Goal: Task Accomplishment & Management: Use online tool/utility

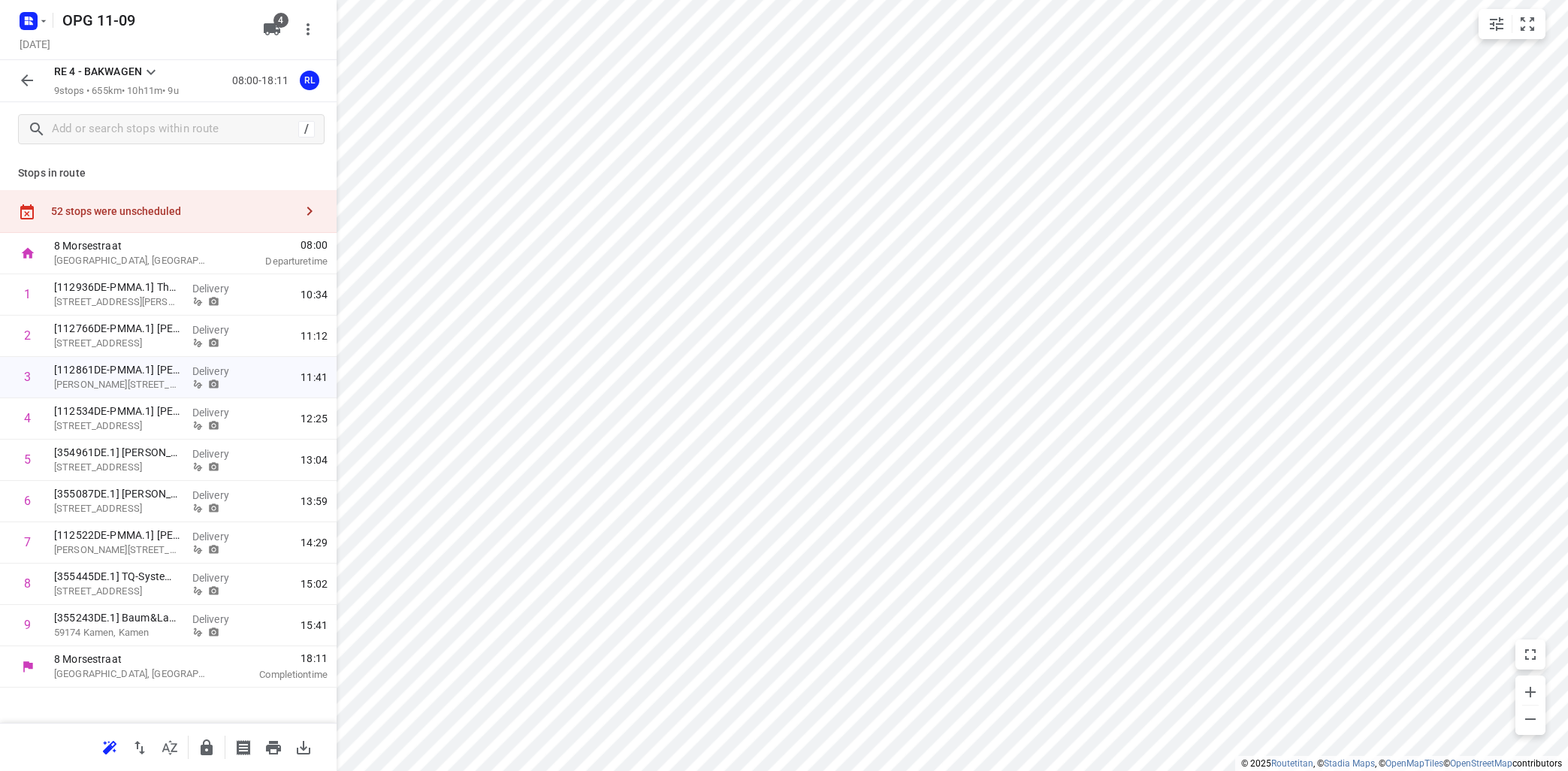
click at [150, 71] on icon at bounding box center [151, 72] width 18 height 18
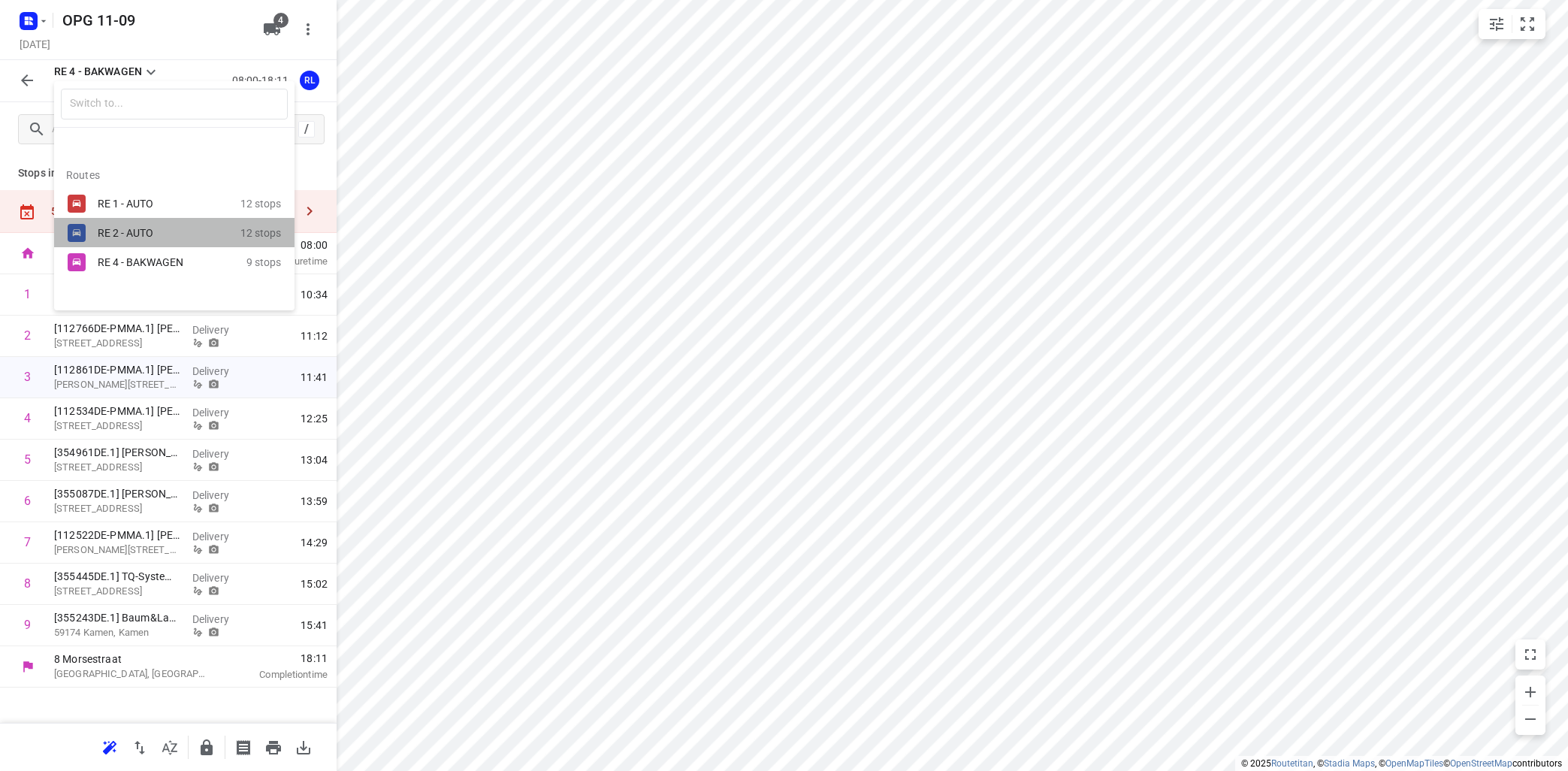
click at [125, 231] on div "RE 2 - AUTO" at bounding box center [162, 232] width 128 height 12
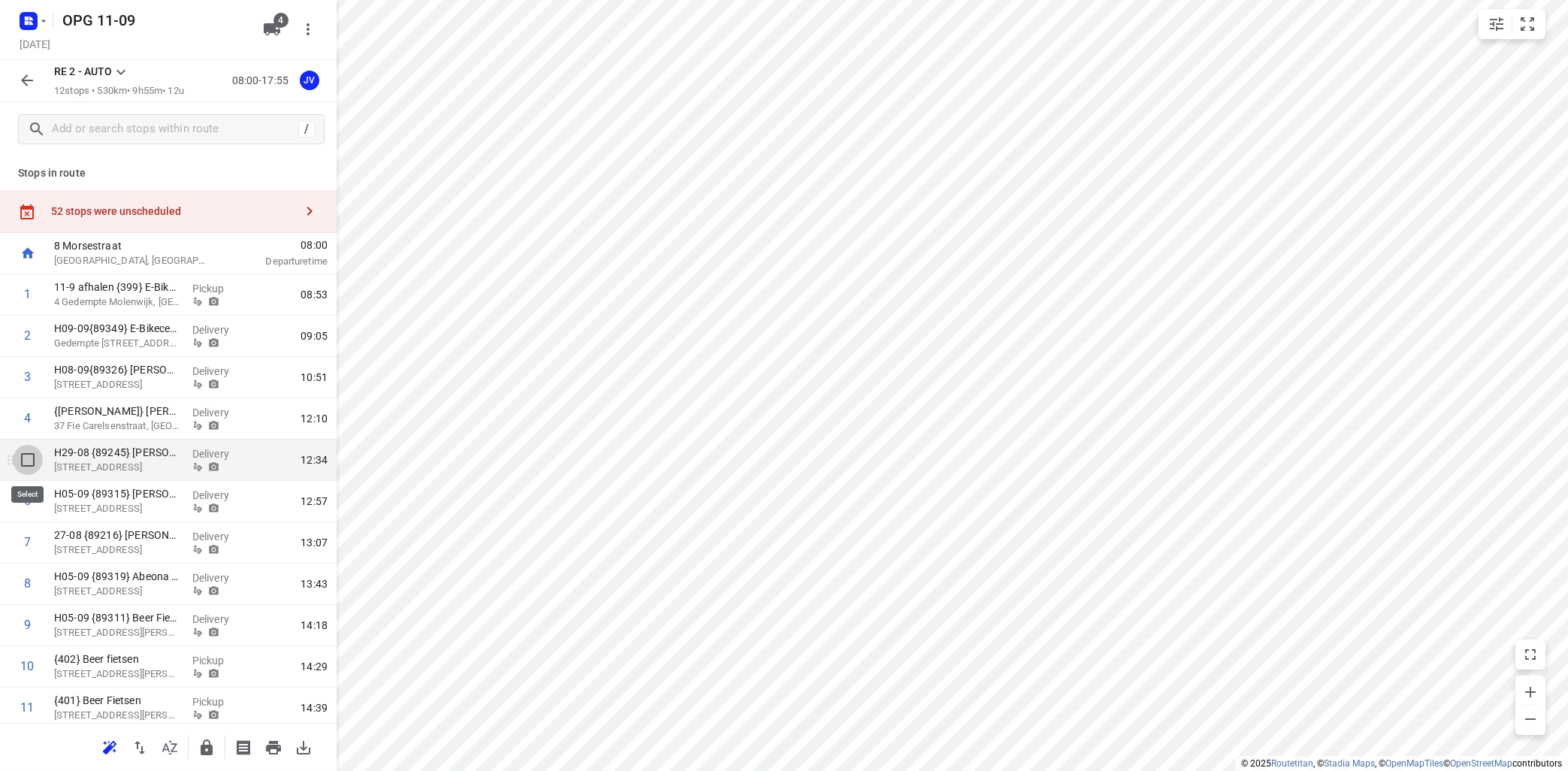
click at [25, 456] on input "checkbox" at bounding box center [28, 460] width 30 height 30
checkbox input "true"
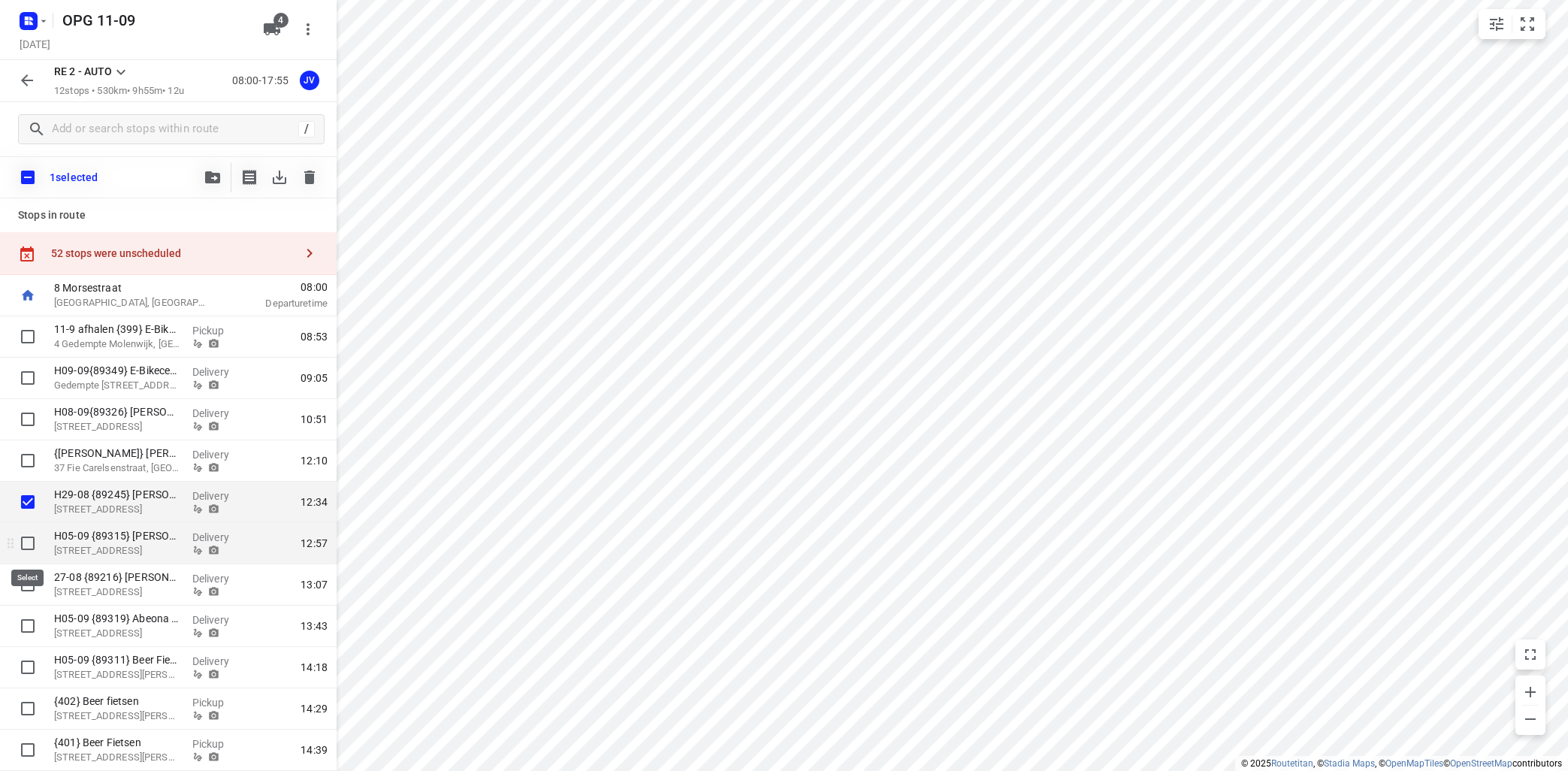
click at [27, 549] on input "checkbox" at bounding box center [28, 543] width 30 height 30
checkbox input "true"
click at [26, 587] on input "checkbox" at bounding box center [28, 585] width 30 height 30
checkbox input "true"
click at [211, 186] on button "button" at bounding box center [212, 177] width 30 height 30
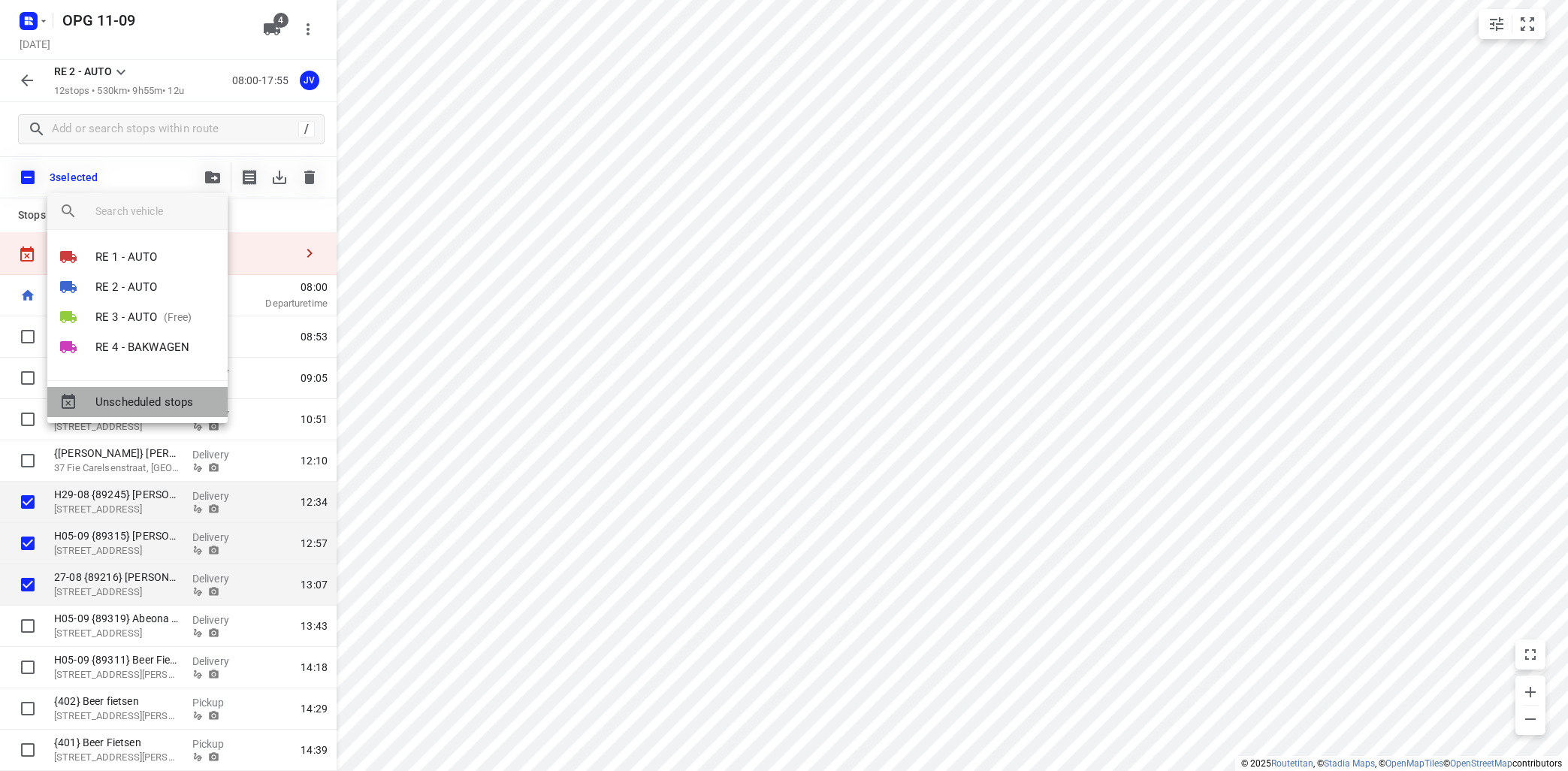
click at [137, 395] on span "Unscheduled stops" at bounding box center [156, 402] width 120 height 17
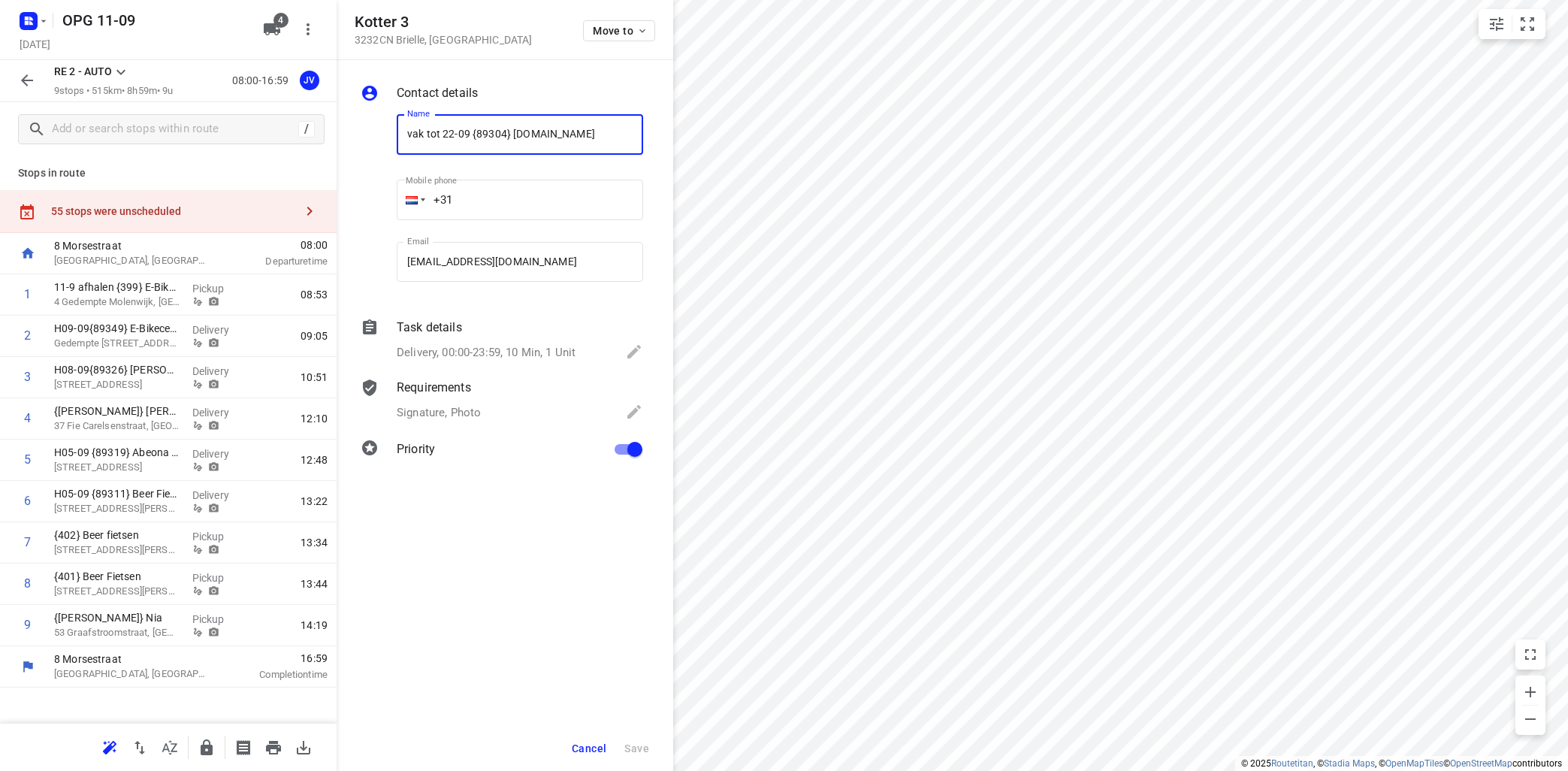
click at [590, 743] on span "Cancel" at bounding box center [589, 748] width 35 height 12
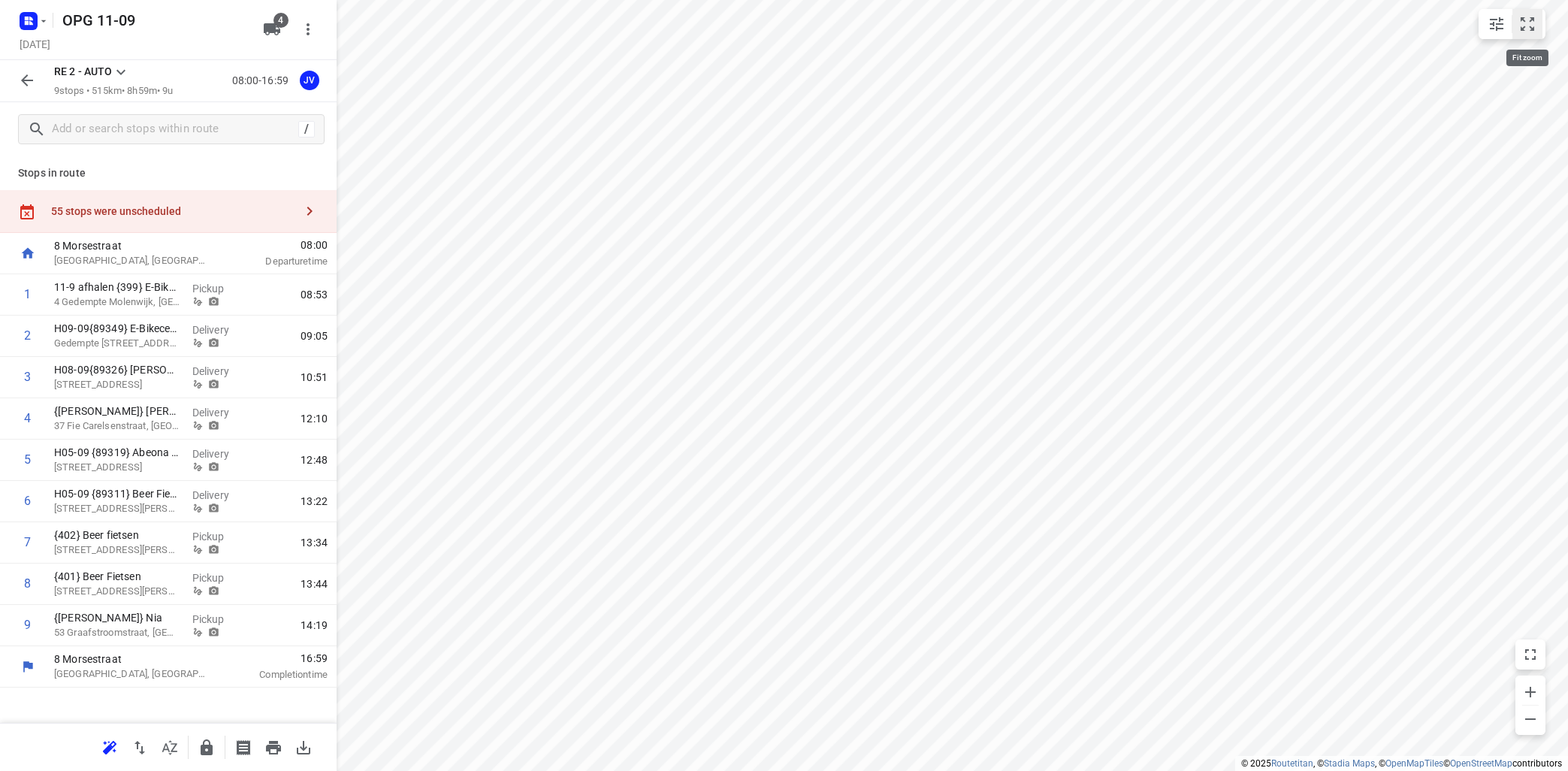
click at [1536, 22] on icon "small contained button group" at bounding box center [1527, 24] width 18 height 18
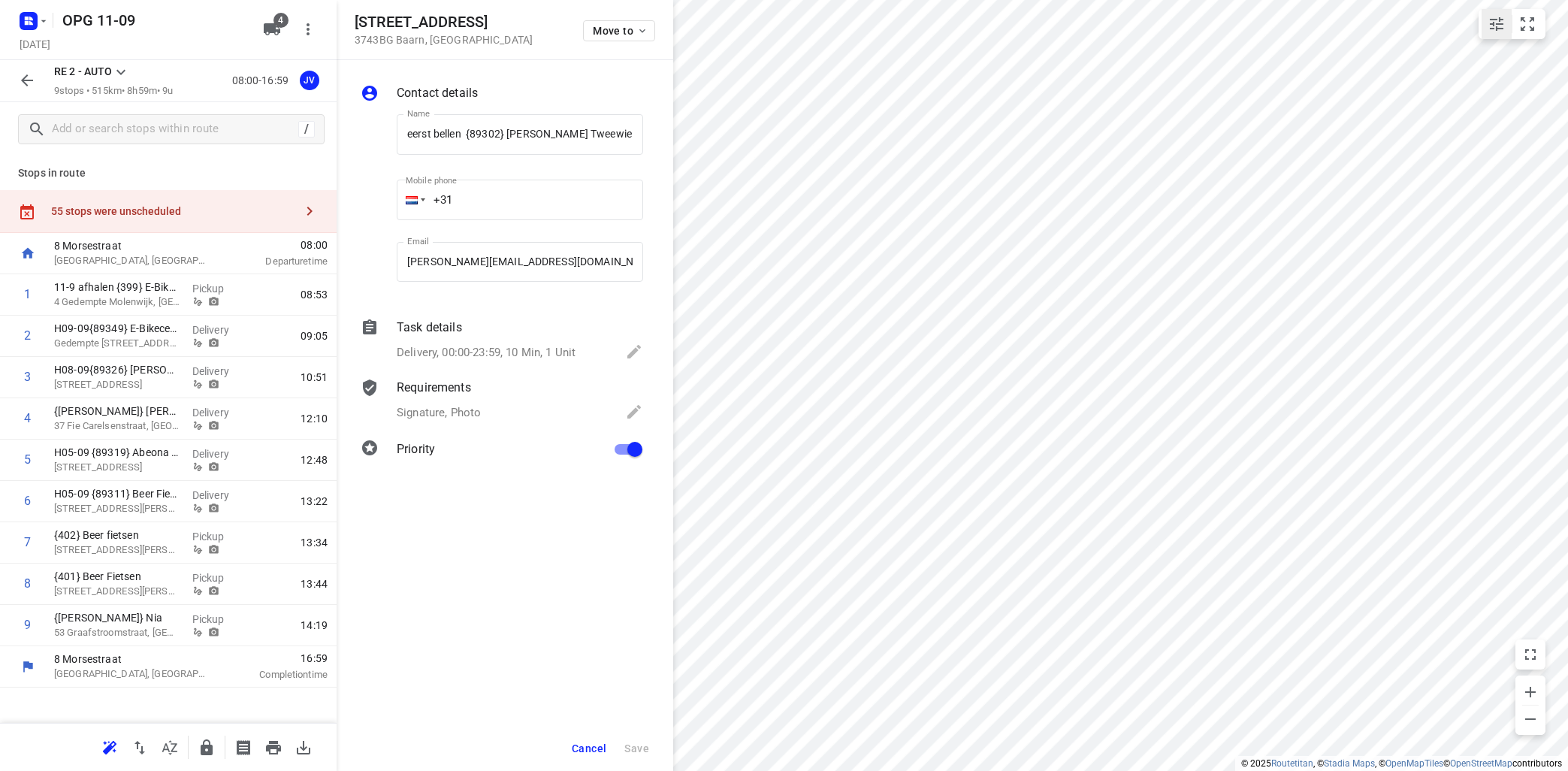
scroll to position [0, 3]
click at [592, 746] on span "Cancel" at bounding box center [589, 748] width 35 height 12
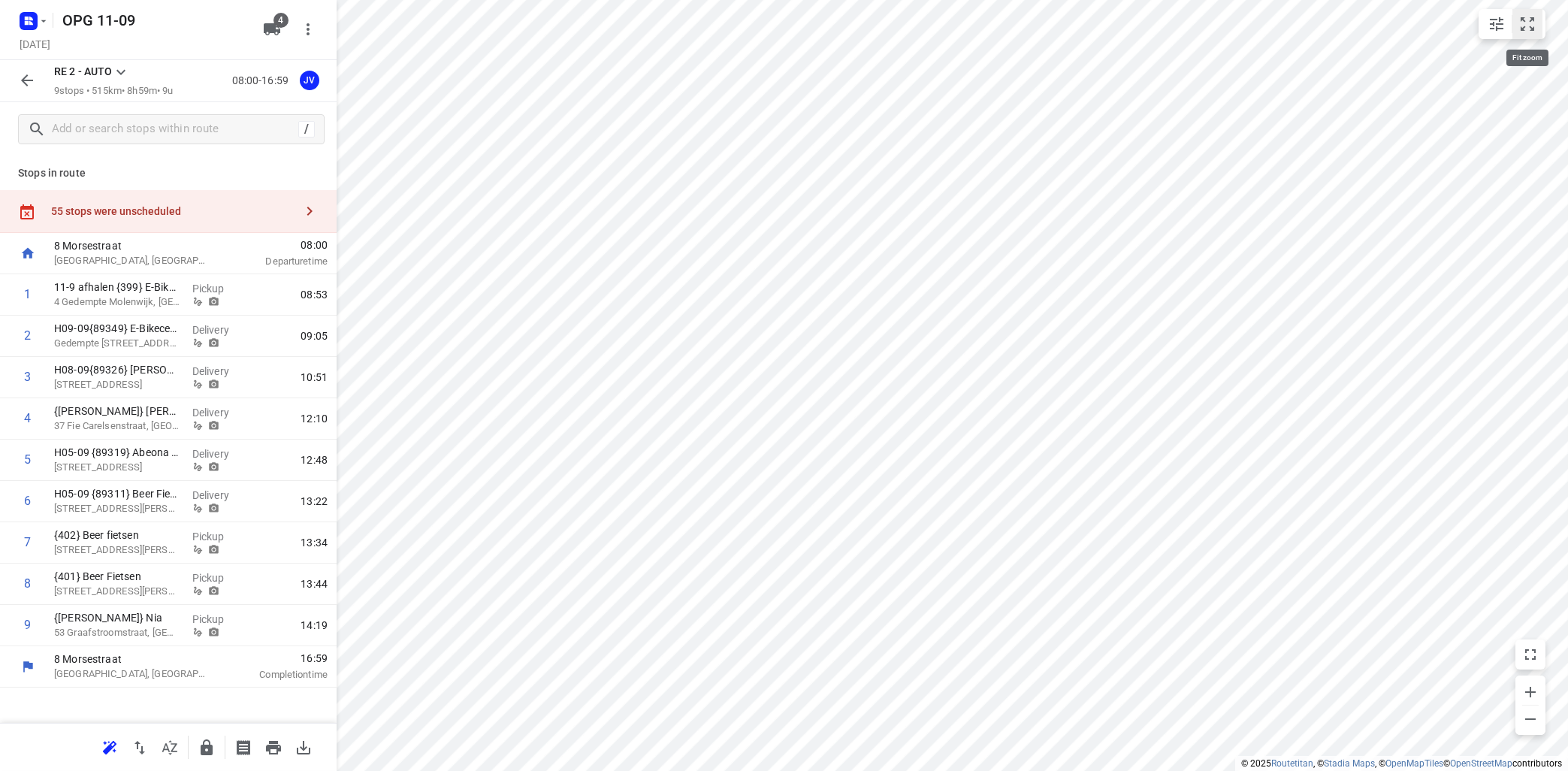
click at [1524, 31] on icon "small contained button group" at bounding box center [1527, 24] width 18 height 18
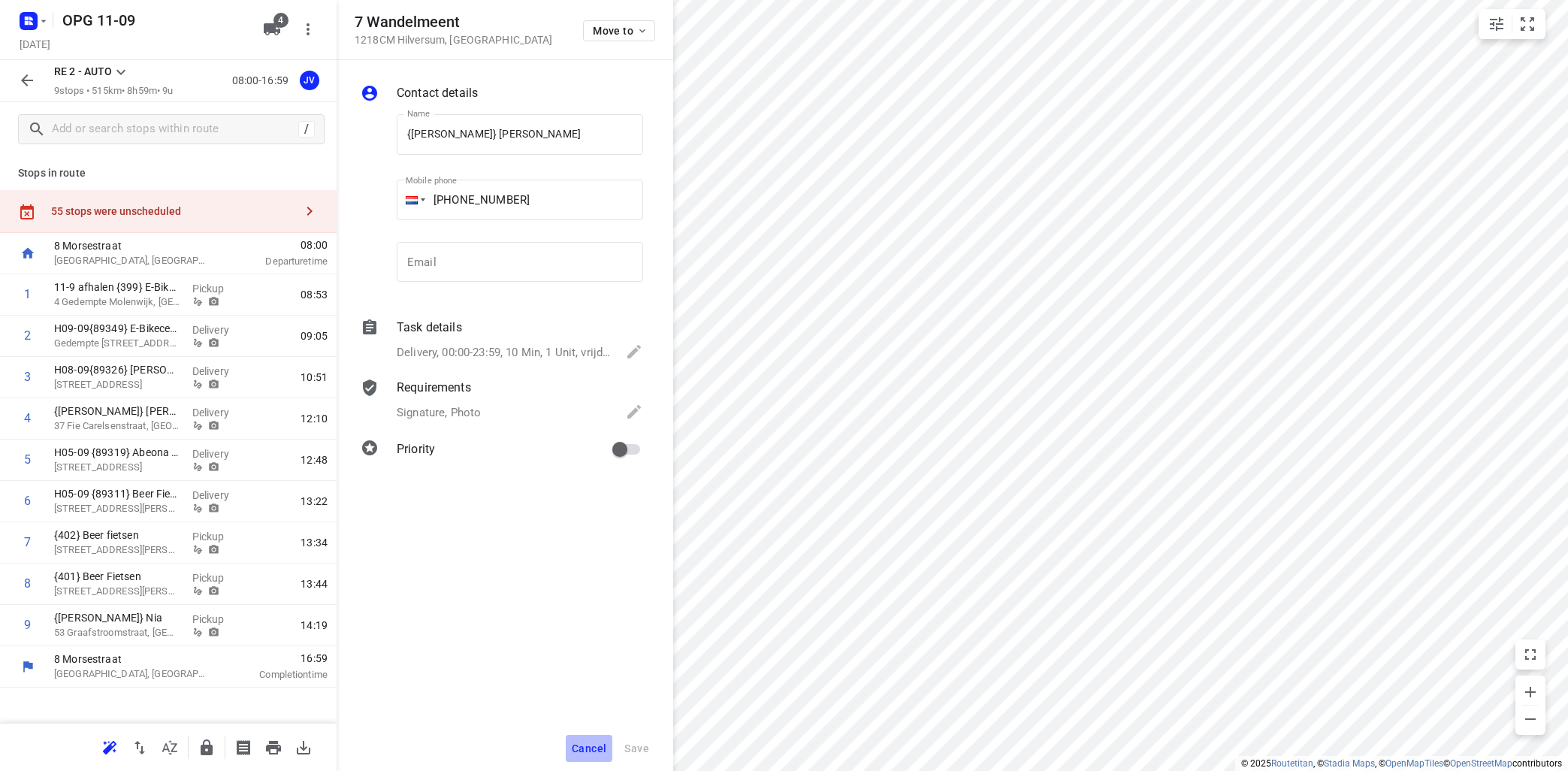
click at [590, 743] on span "Cancel" at bounding box center [589, 748] width 35 height 12
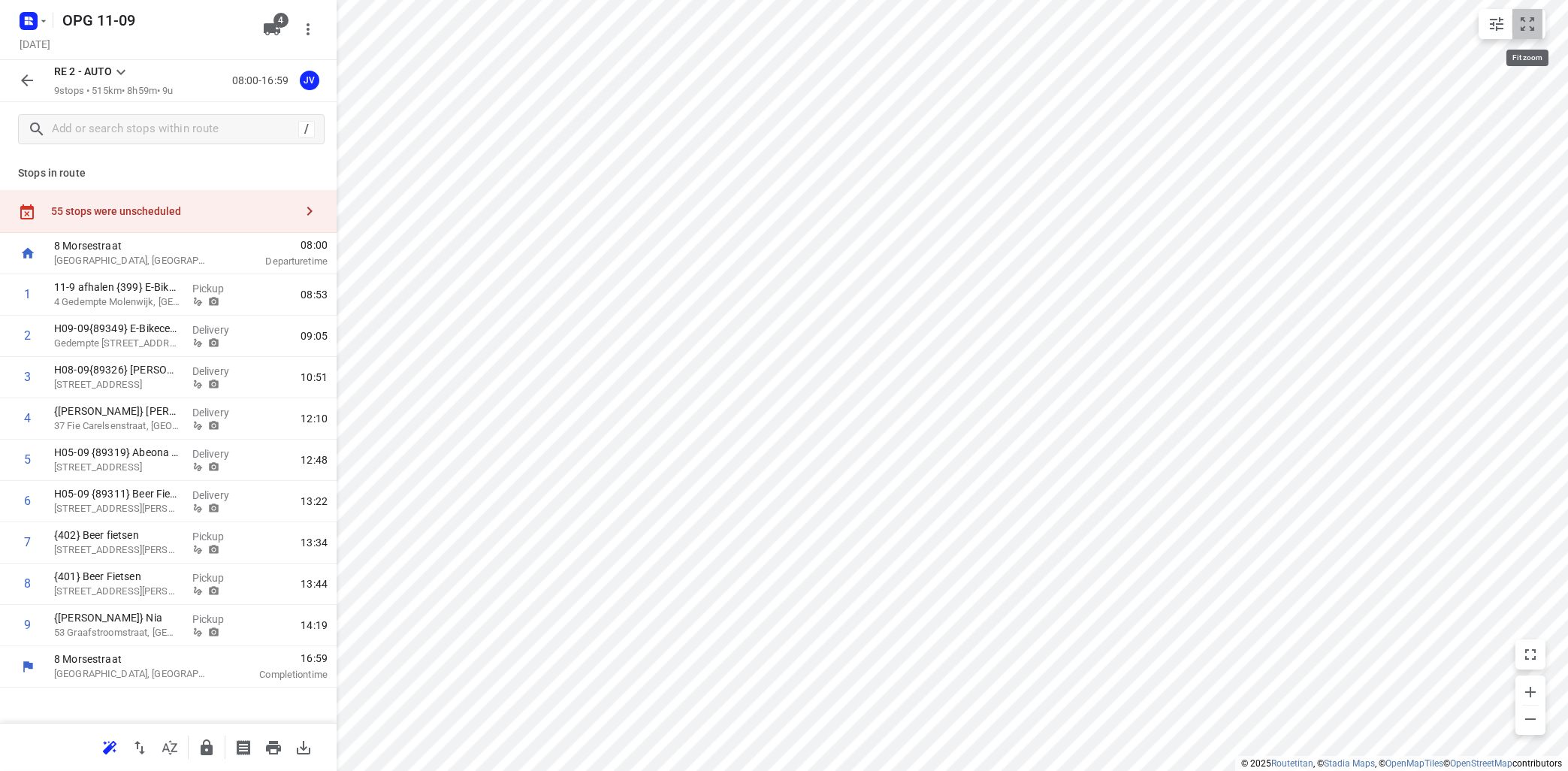
click at [1529, 17] on icon "small contained button group" at bounding box center [1527, 24] width 18 height 18
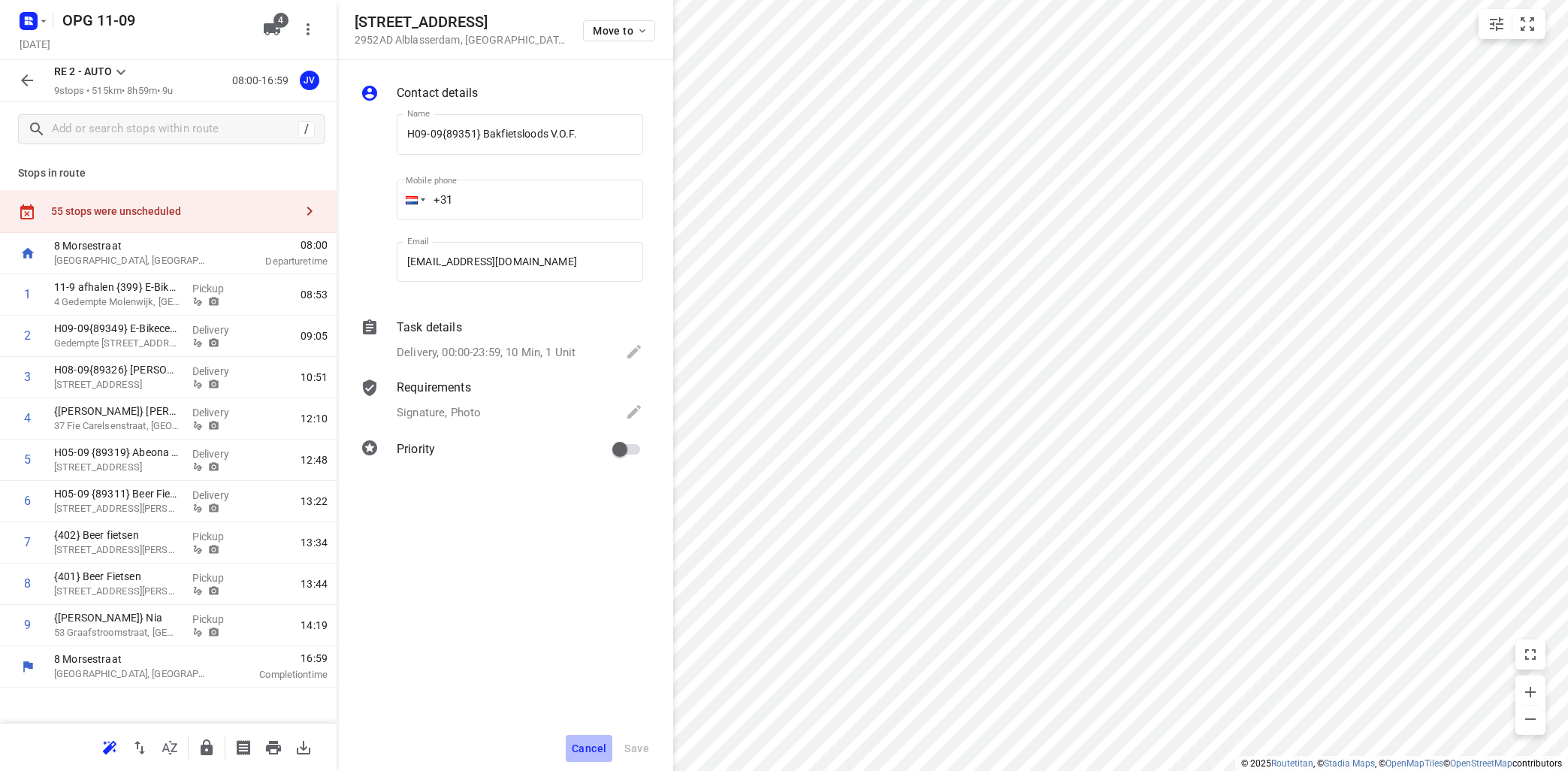
click at [595, 740] on button "Cancel" at bounding box center [588, 748] width 47 height 27
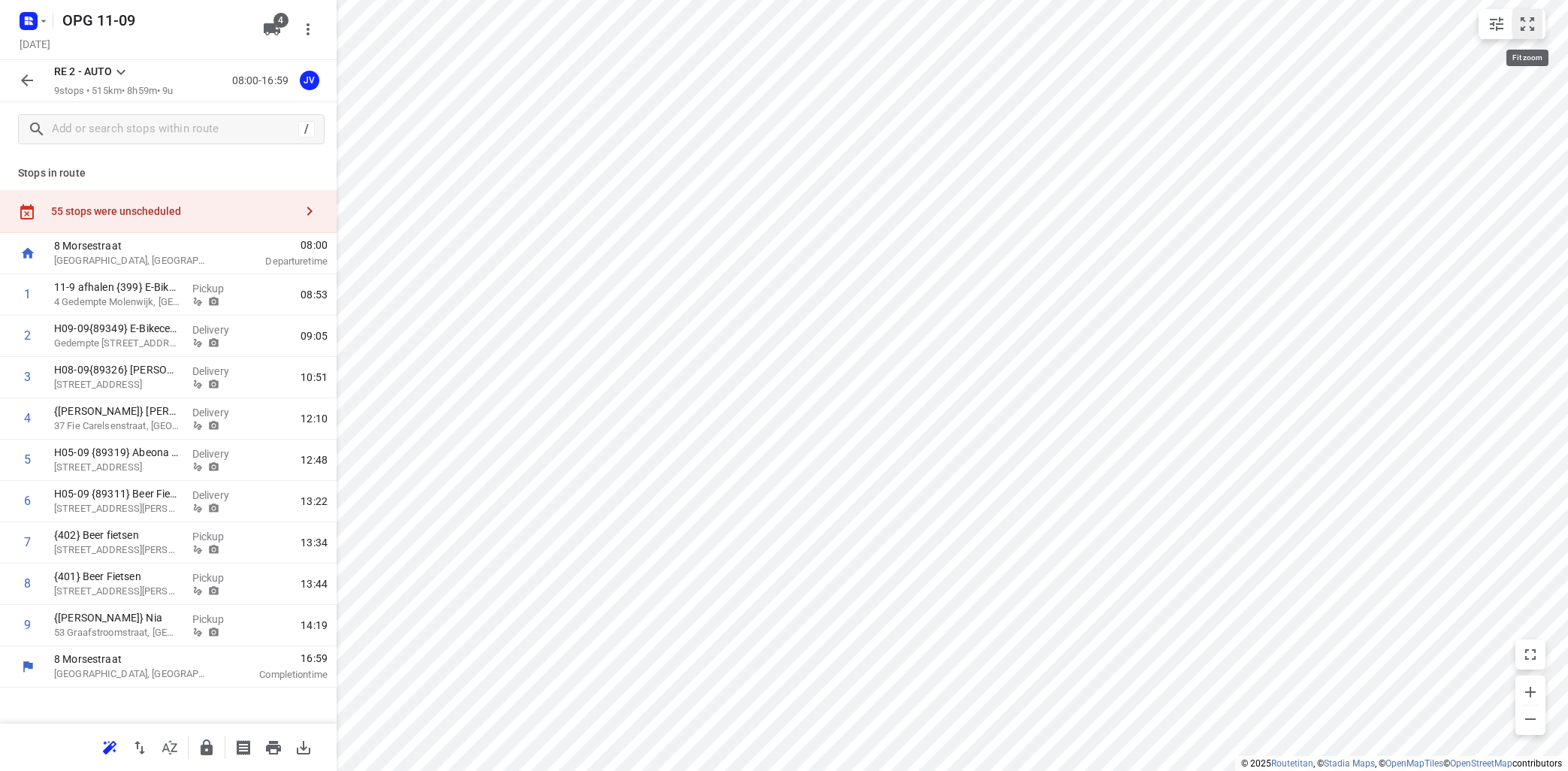
click at [1524, 17] on icon "small contained button group" at bounding box center [1527, 24] width 13 height 13
click at [303, 210] on icon "button" at bounding box center [309, 211] width 18 height 18
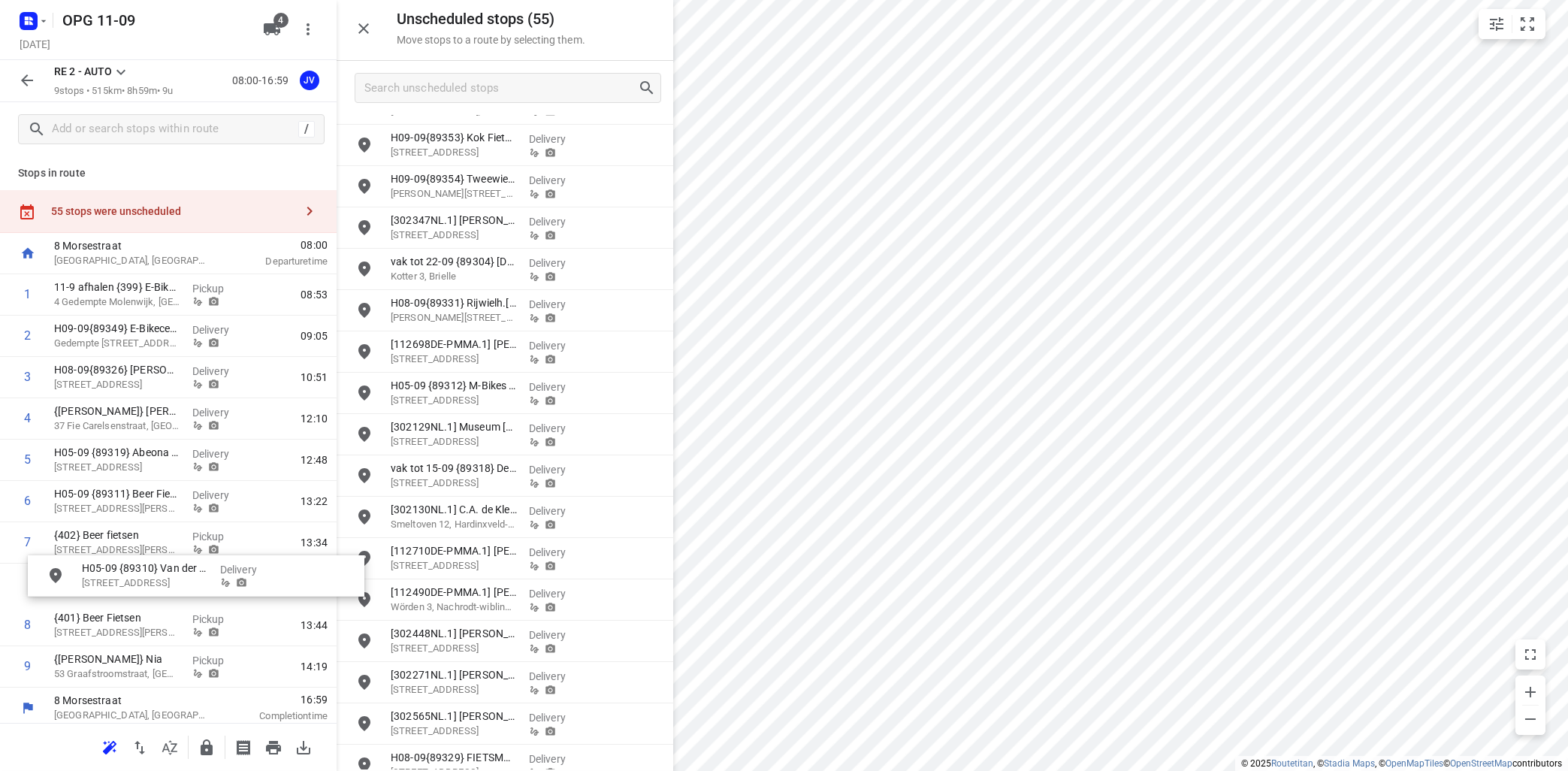
scroll to position [6, 0]
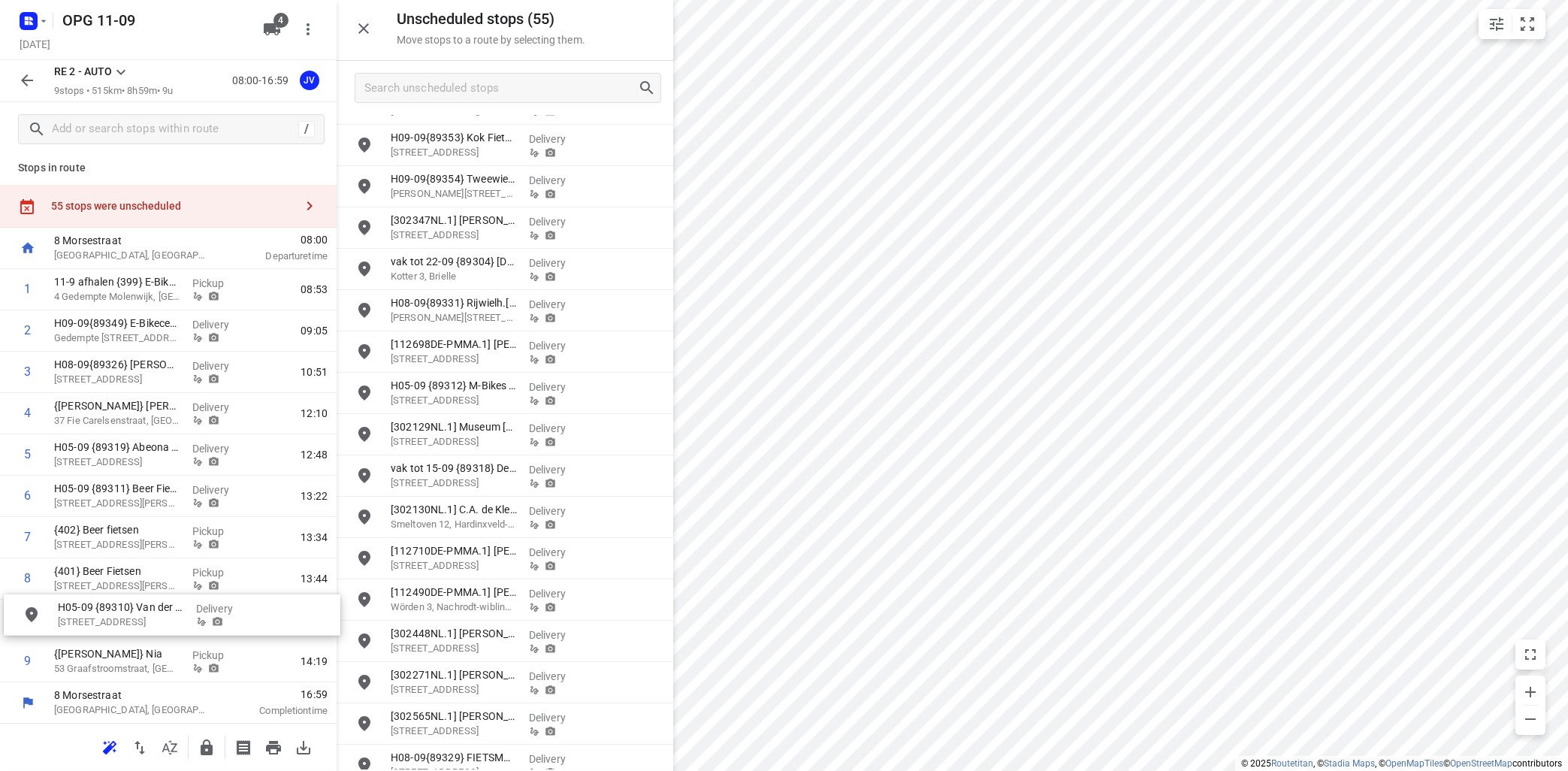
drag, startPoint x: 466, startPoint y: 482, endPoint x: 130, endPoint y: 613, distance: 360.6
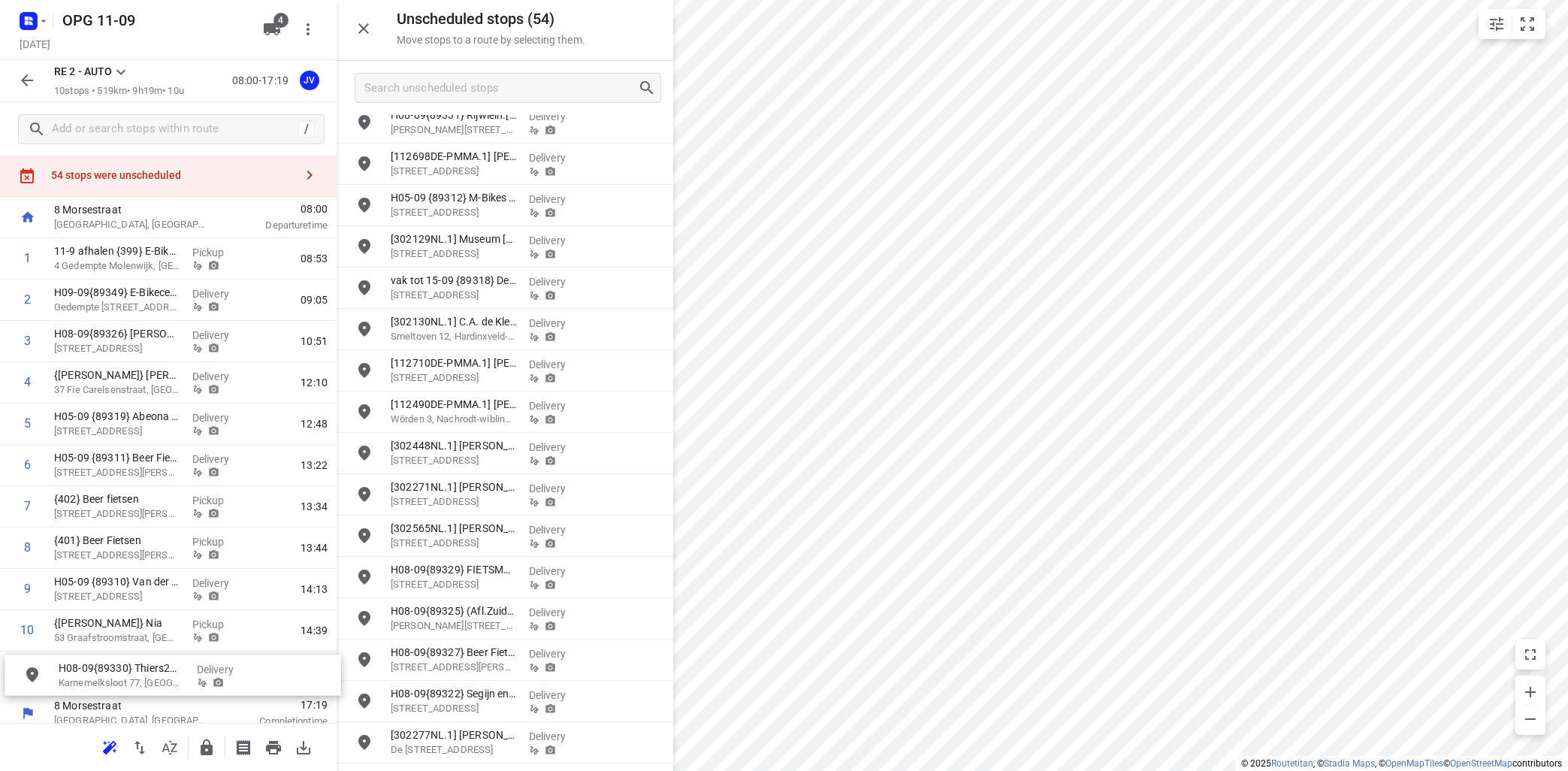
scroll to position [47, 0]
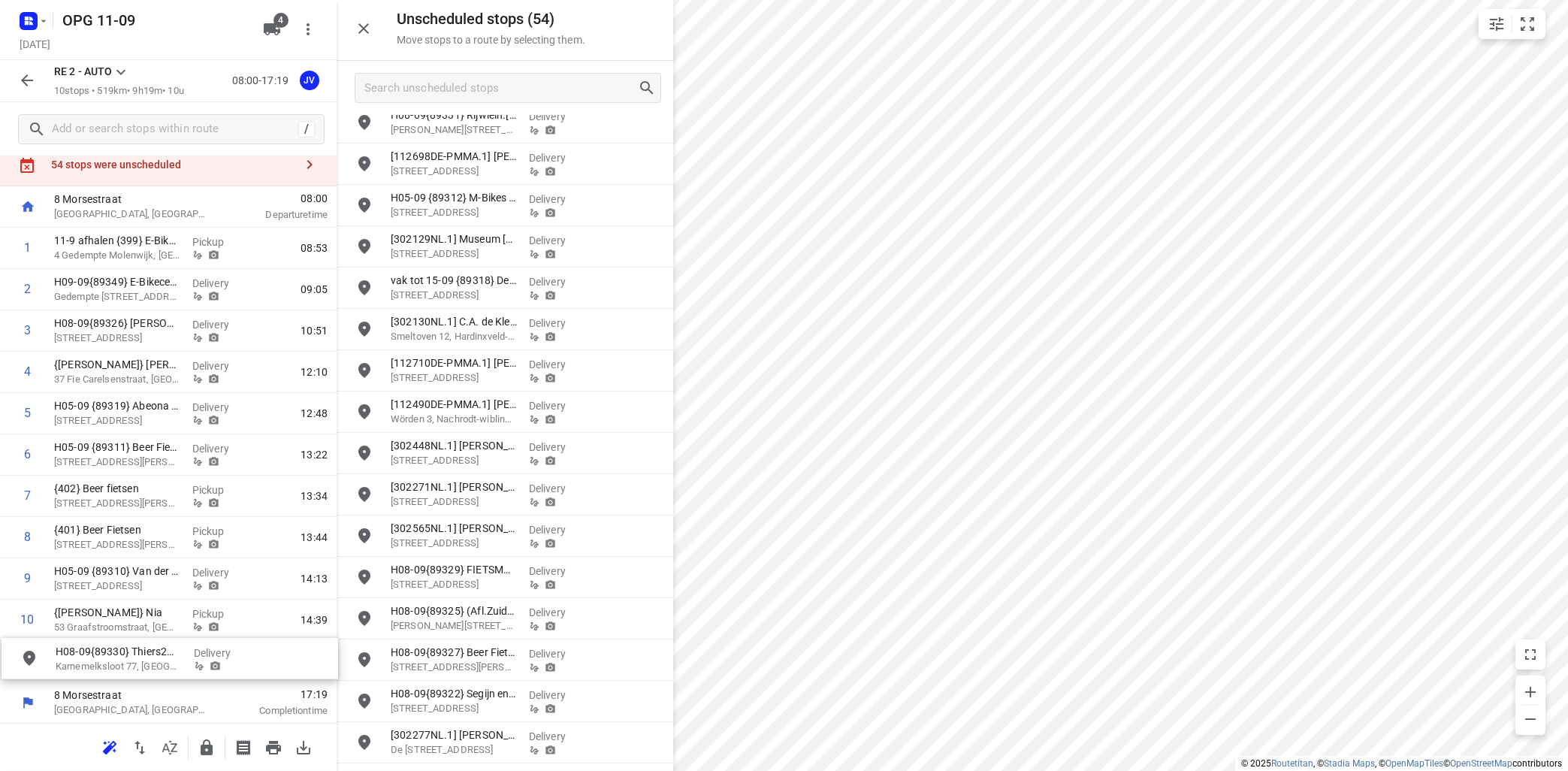
drag, startPoint x: 442, startPoint y: 630, endPoint x: 103, endPoint y: 666, distance: 340.9
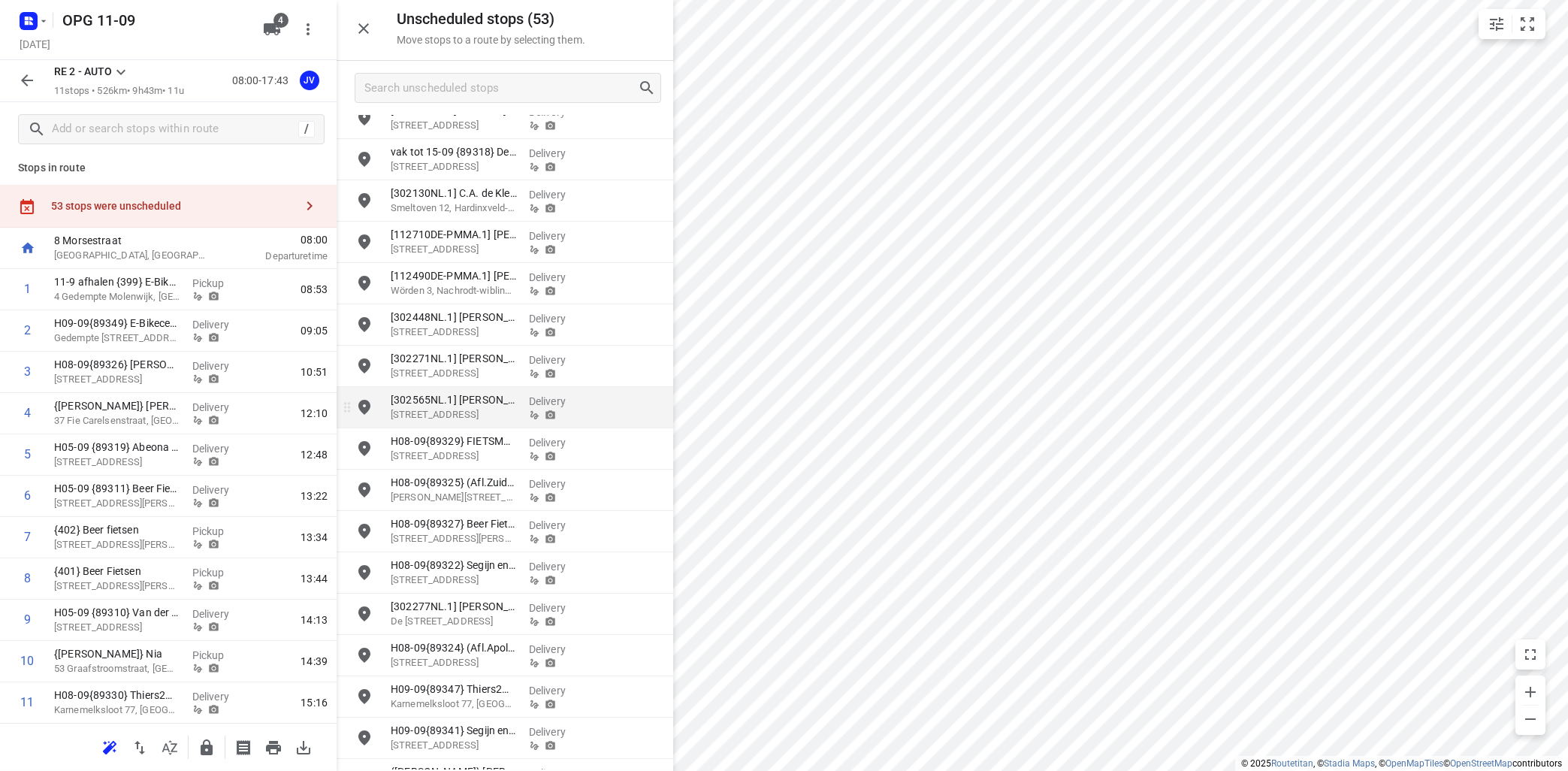
scroll to position [732, 0]
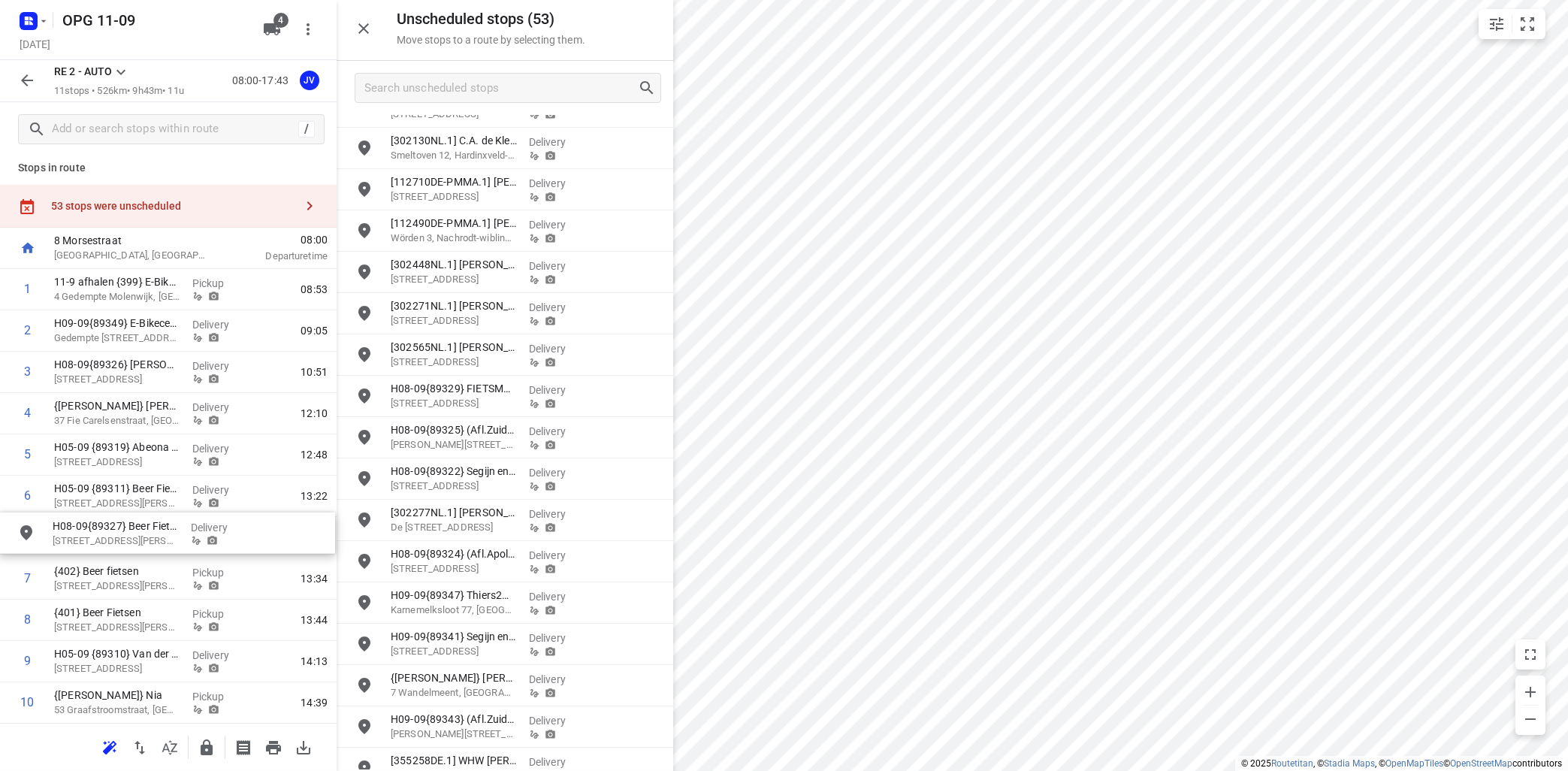
drag, startPoint x: 468, startPoint y: 482, endPoint x: 125, endPoint y: 538, distance: 347.5
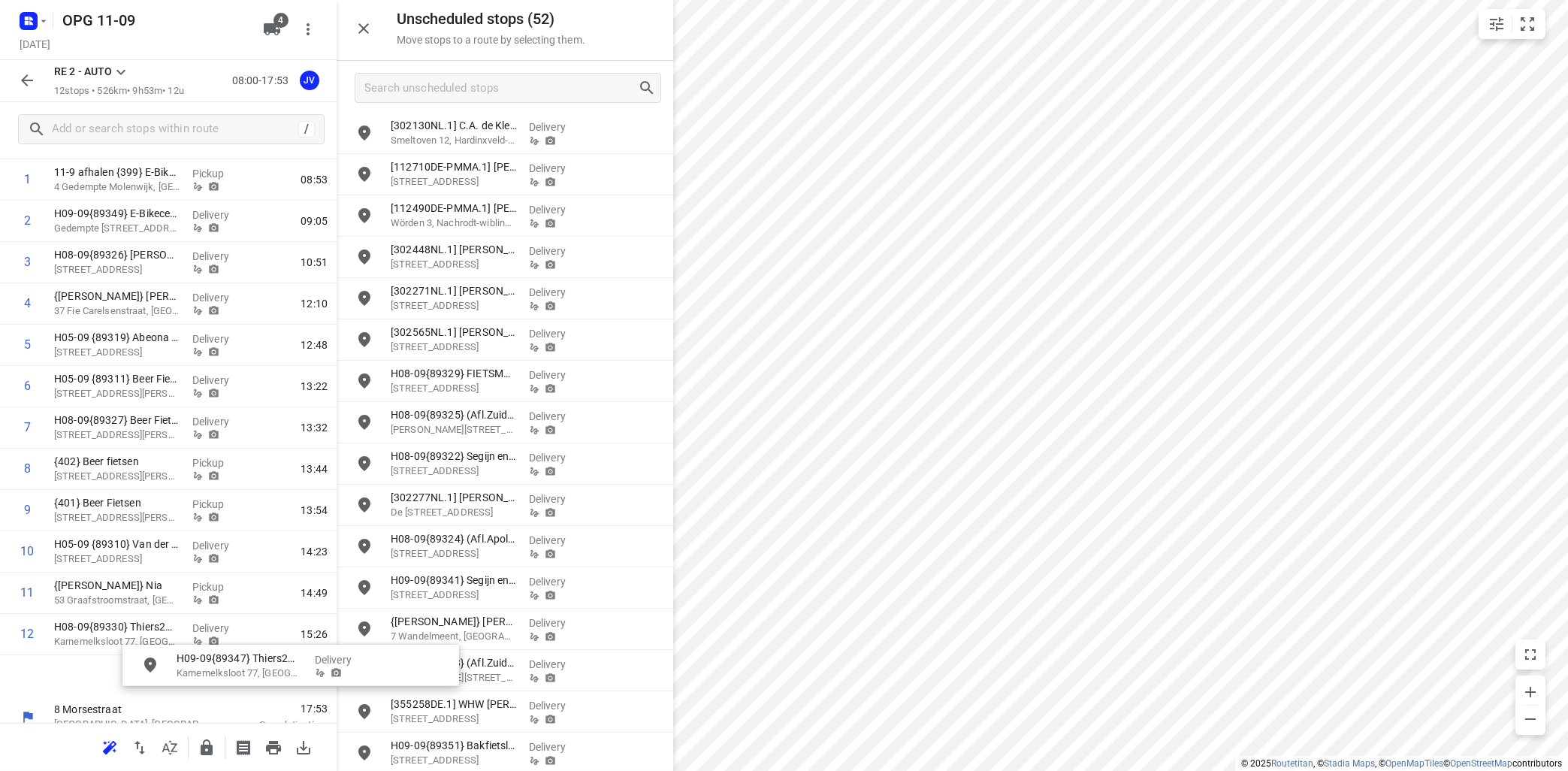
scroll to position [130, 0]
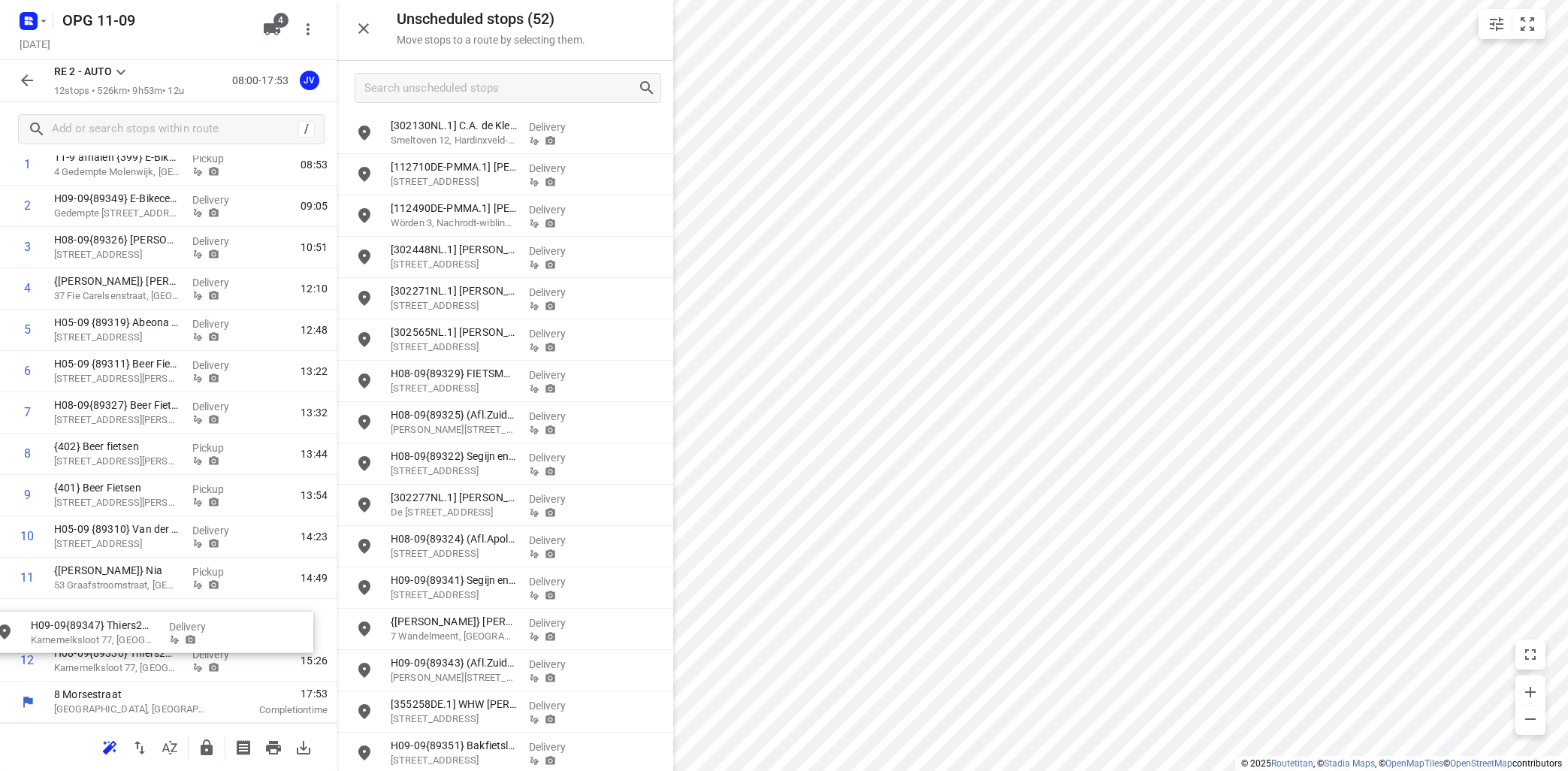
drag, startPoint x: 453, startPoint y: 601, endPoint x: 85, endPoint y: 631, distance: 369.2
click at [274, 747] on icon "button" at bounding box center [273, 747] width 15 height 13
click at [29, 85] on icon "button" at bounding box center [27, 80] width 18 height 18
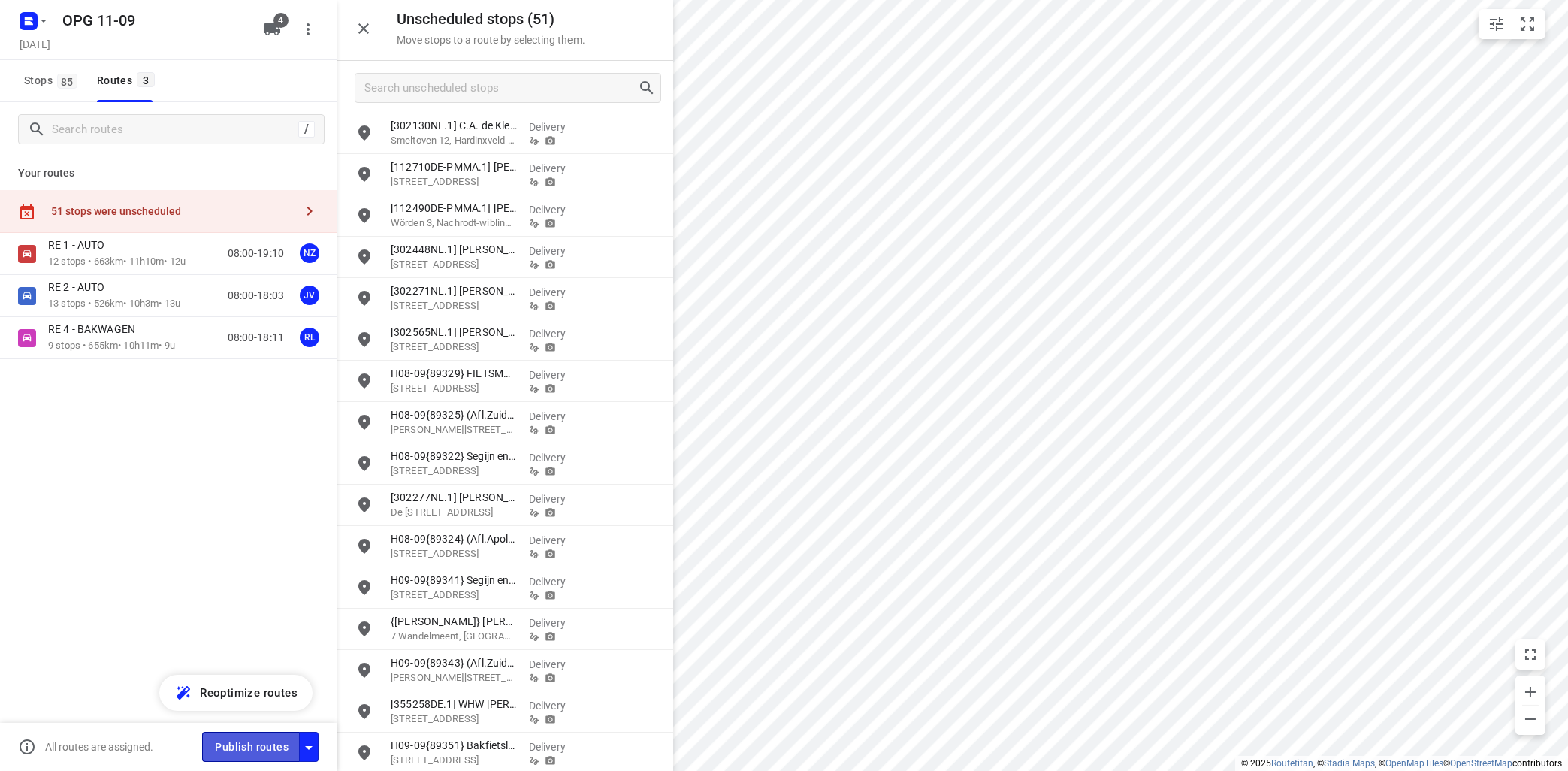
click at [258, 743] on span "Publish routes" at bounding box center [251, 747] width 73 height 19
